Goal: Check status: Check status

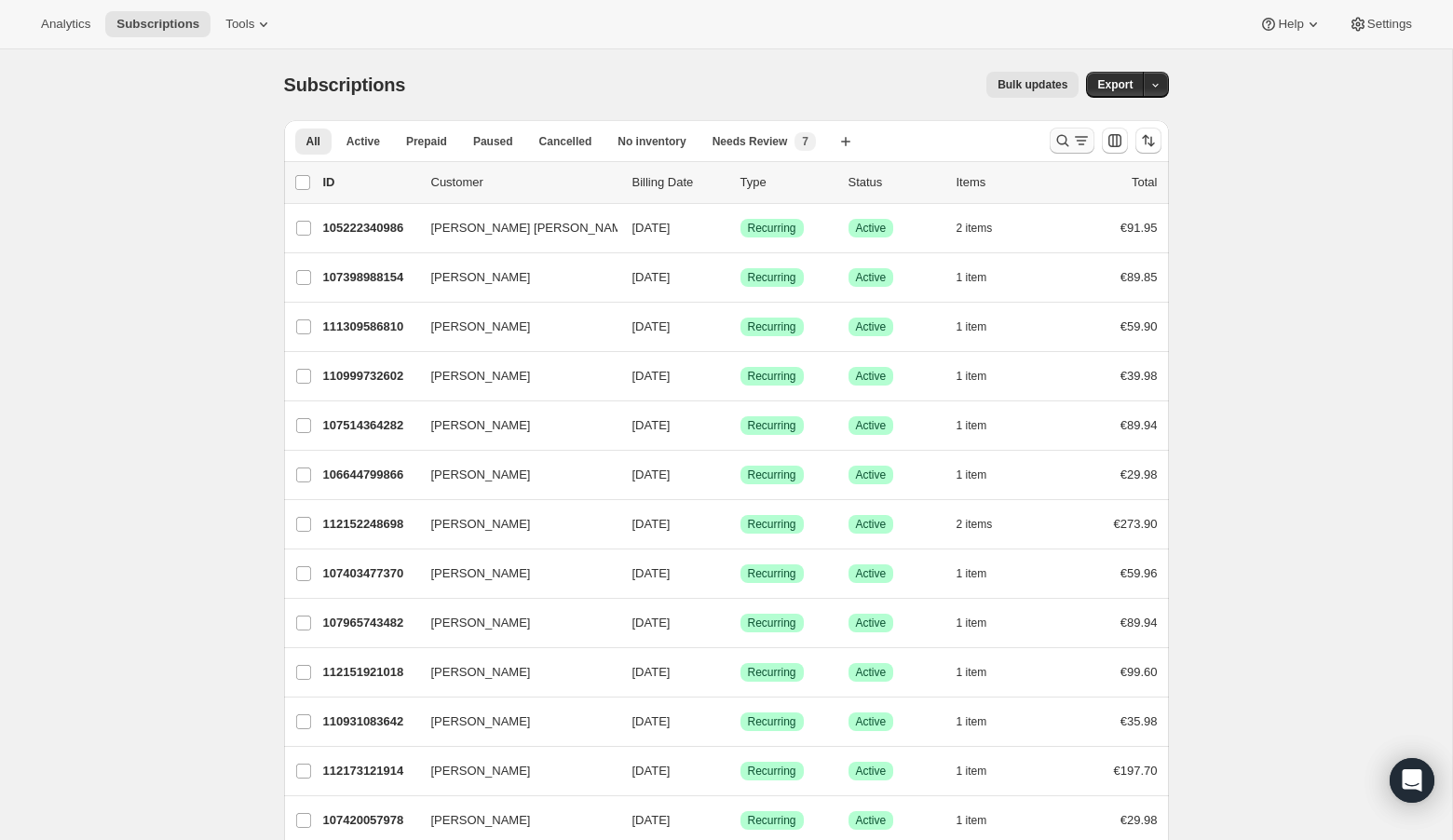
click at [1058, 140] on icon "Search and filter results" at bounding box center [1062, 140] width 19 height 19
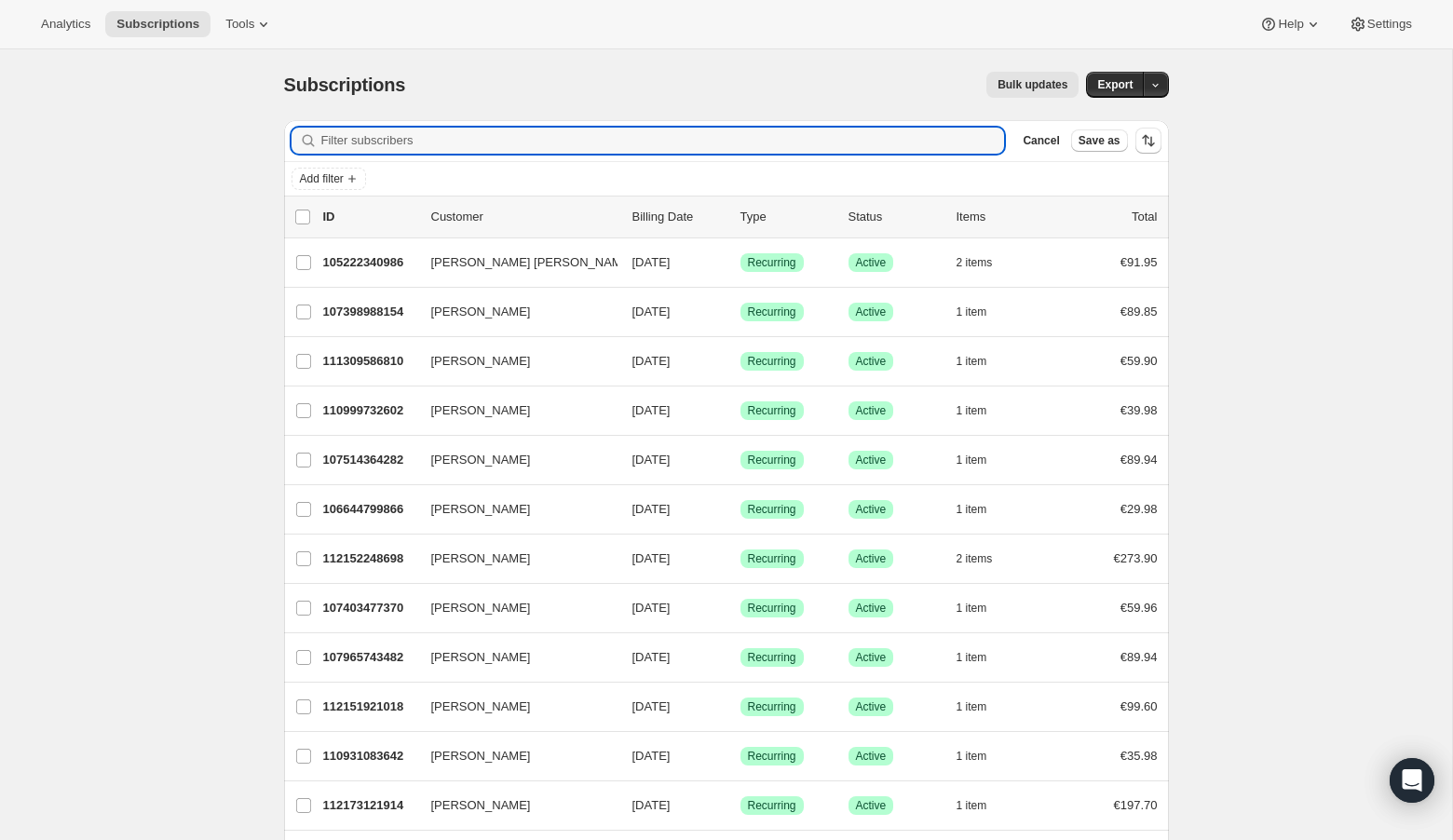
paste input "[EMAIL_ADDRESS][DOMAIN_NAME]"
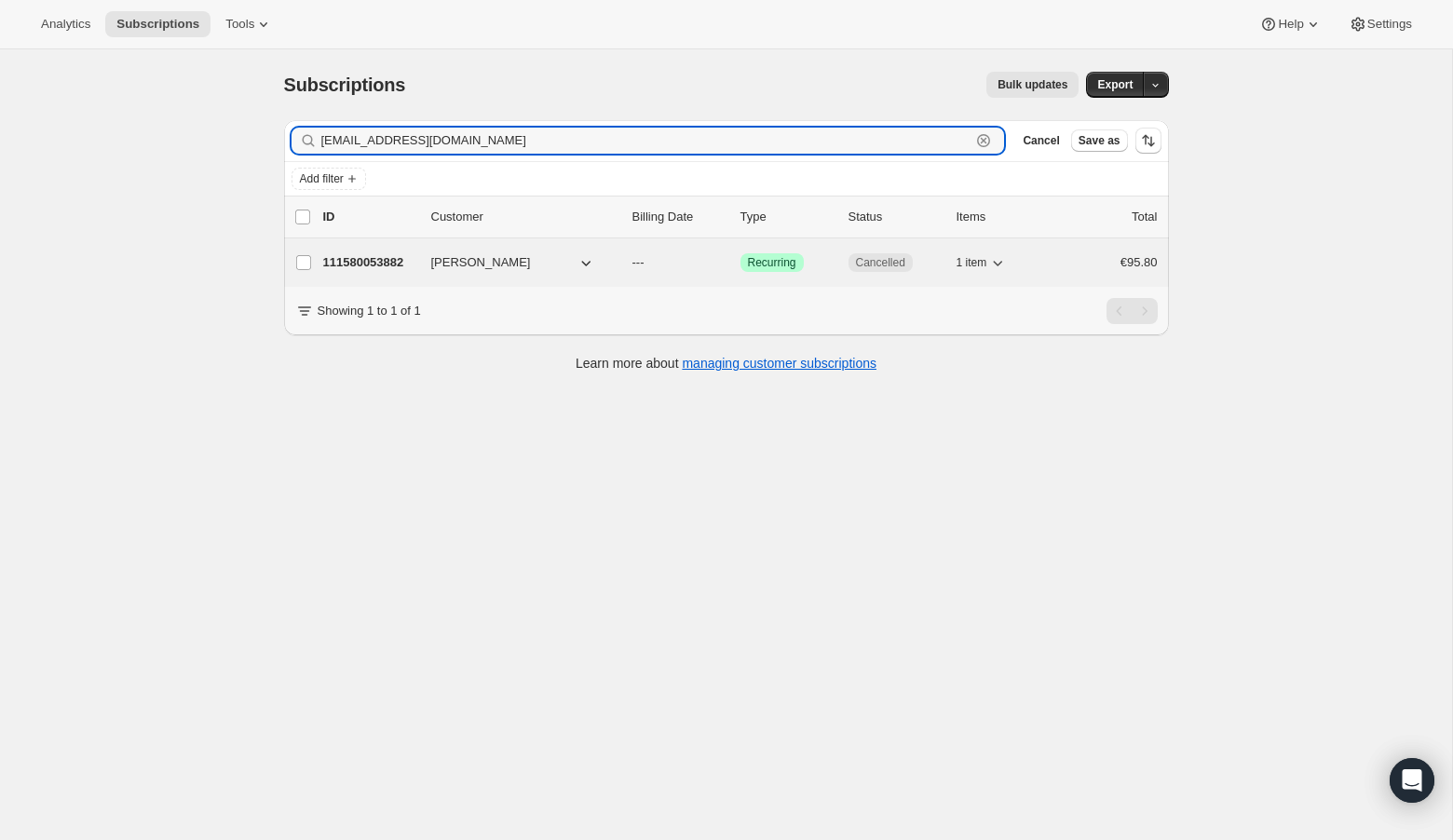
type input "[EMAIL_ADDRESS][DOMAIN_NAME]"
click at [531, 266] on button "[PERSON_NAME]" at bounding box center [513, 262] width 186 height 30
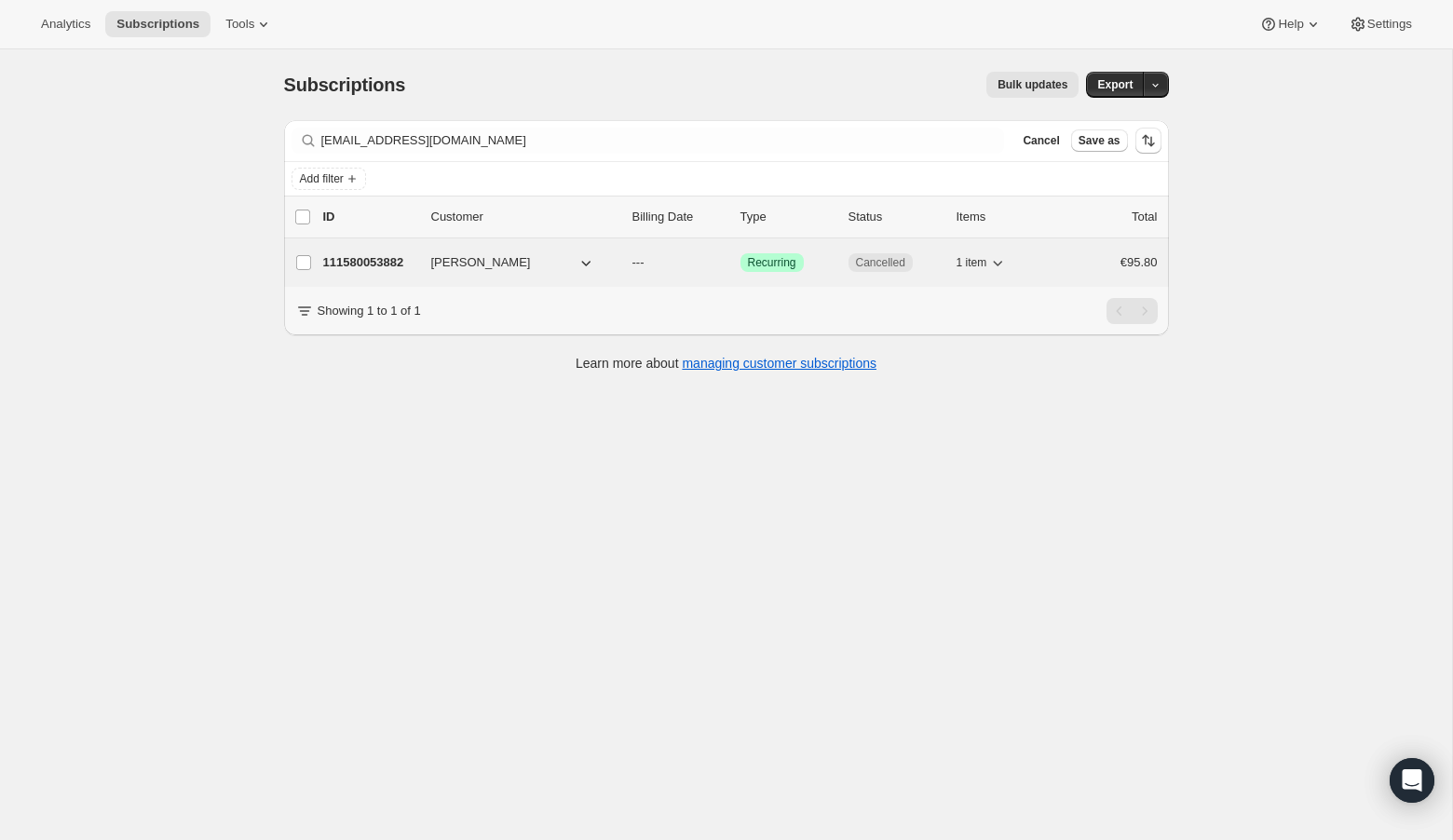
click at [381, 262] on p "111580053882" at bounding box center [370, 262] width 93 height 19
